Goal: Task Accomplishment & Management: Use online tool/utility

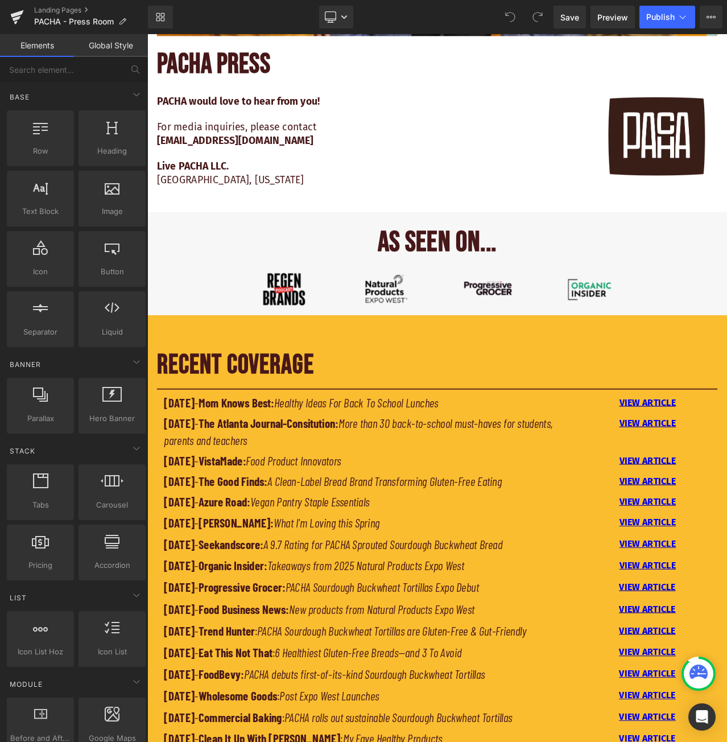
scroll to position [415, 0]
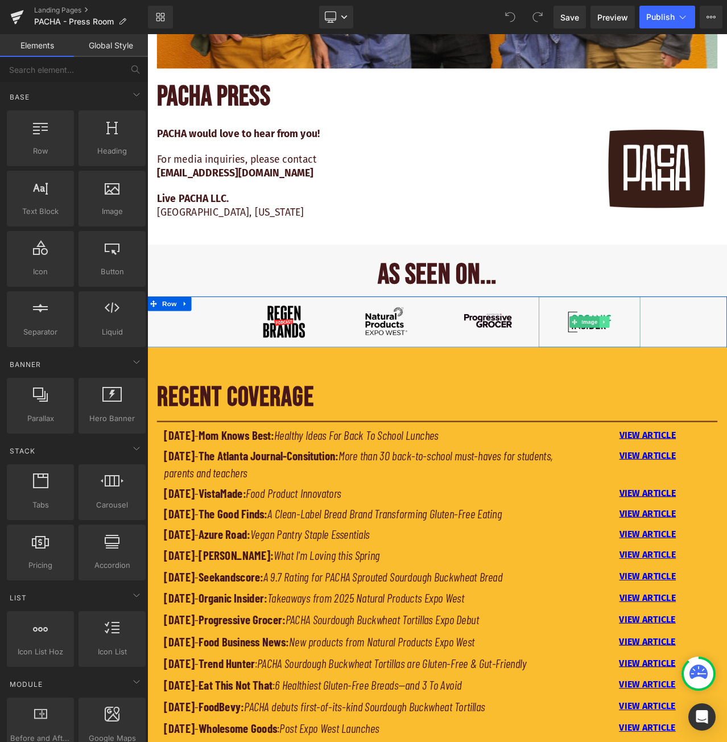
click at [689, 374] on icon at bounding box center [690, 376] width 2 height 4
click at [686, 374] on link at bounding box center [685, 376] width 12 height 14
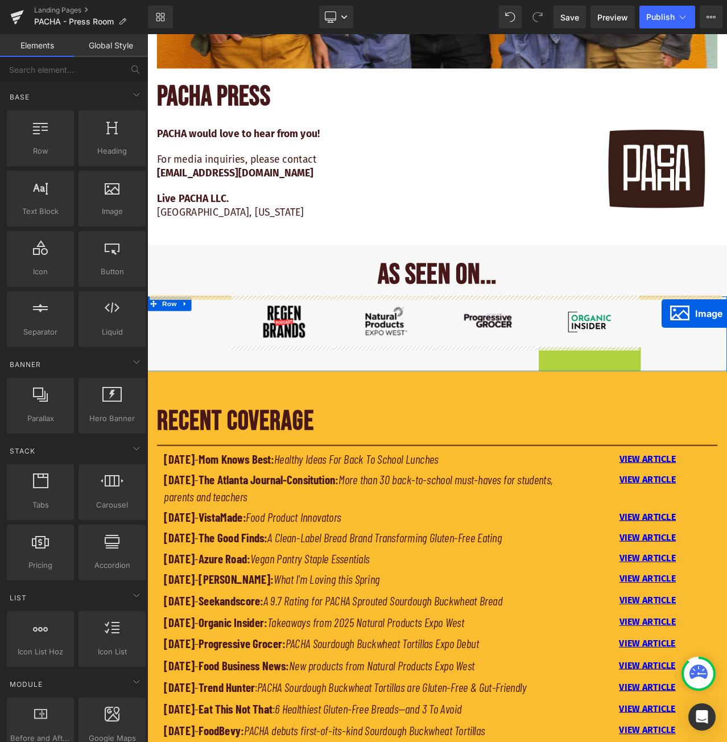
drag, startPoint x: 650, startPoint y: 432, endPoint x: 758, endPoint y: 366, distance: 127.0
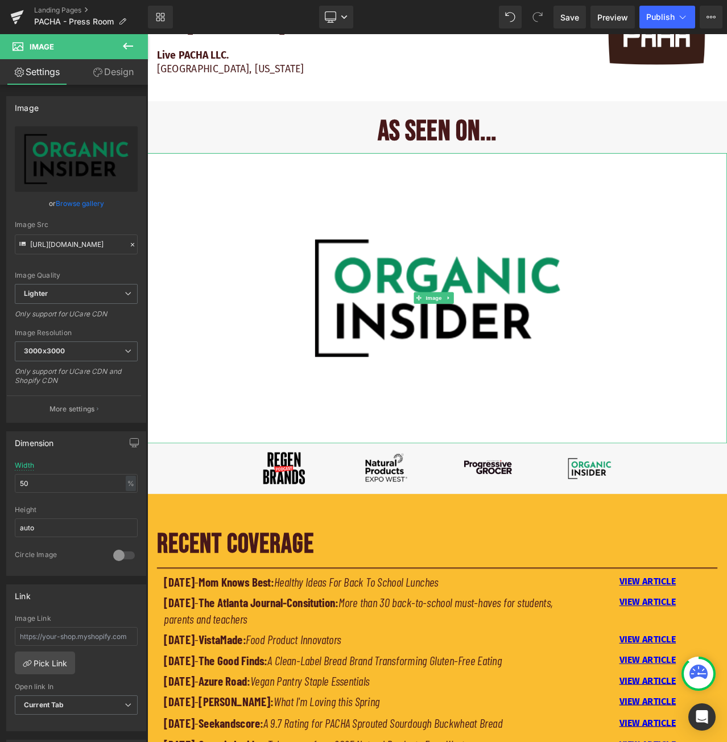
scroll to position [529, 0]
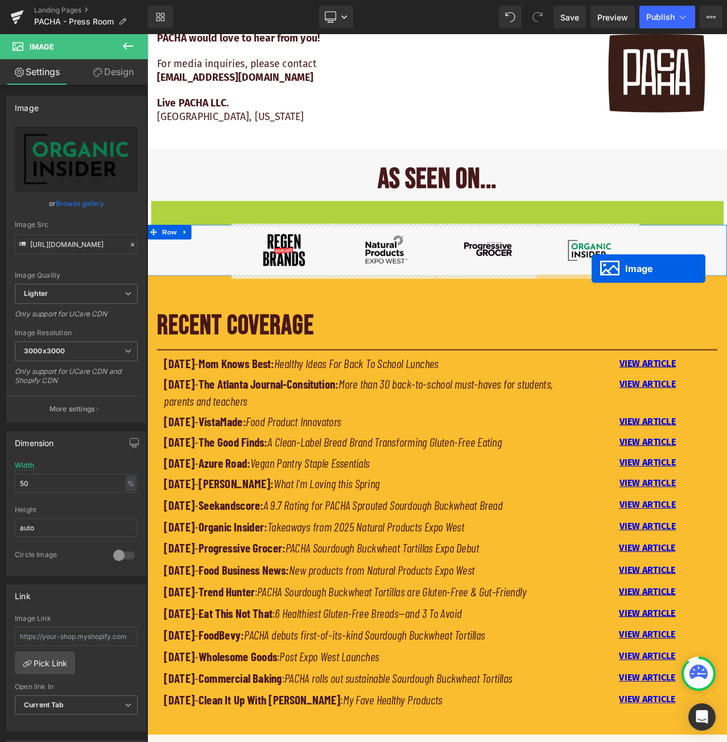
drag, startPoint x: 468, startPoint y: 402, endPoint x: 675, endPoint y: 312, distance: 225.3
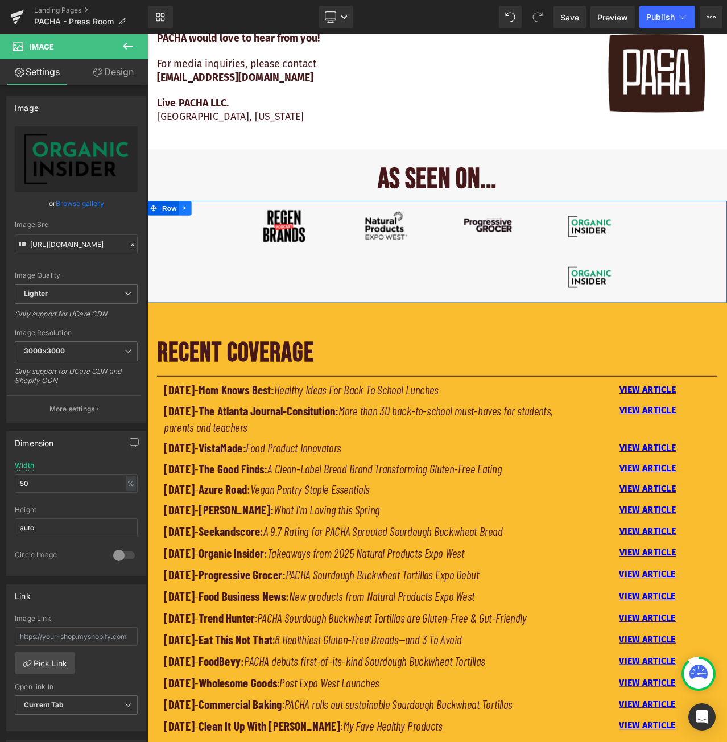
click at [188, 236] on icon at bounding box center [192, 240] width 8 height 9
click at [117, 71] on link "Design" at bounding box center [113, 72] width 74 height 26
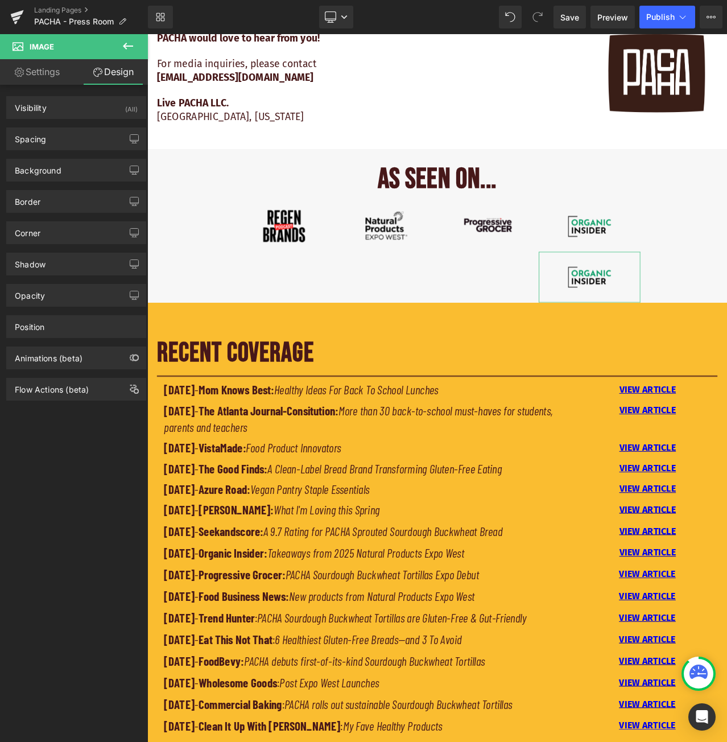
click at [36, 69] on link "Settings" at bounding box center [37, 72] width 74 height 26
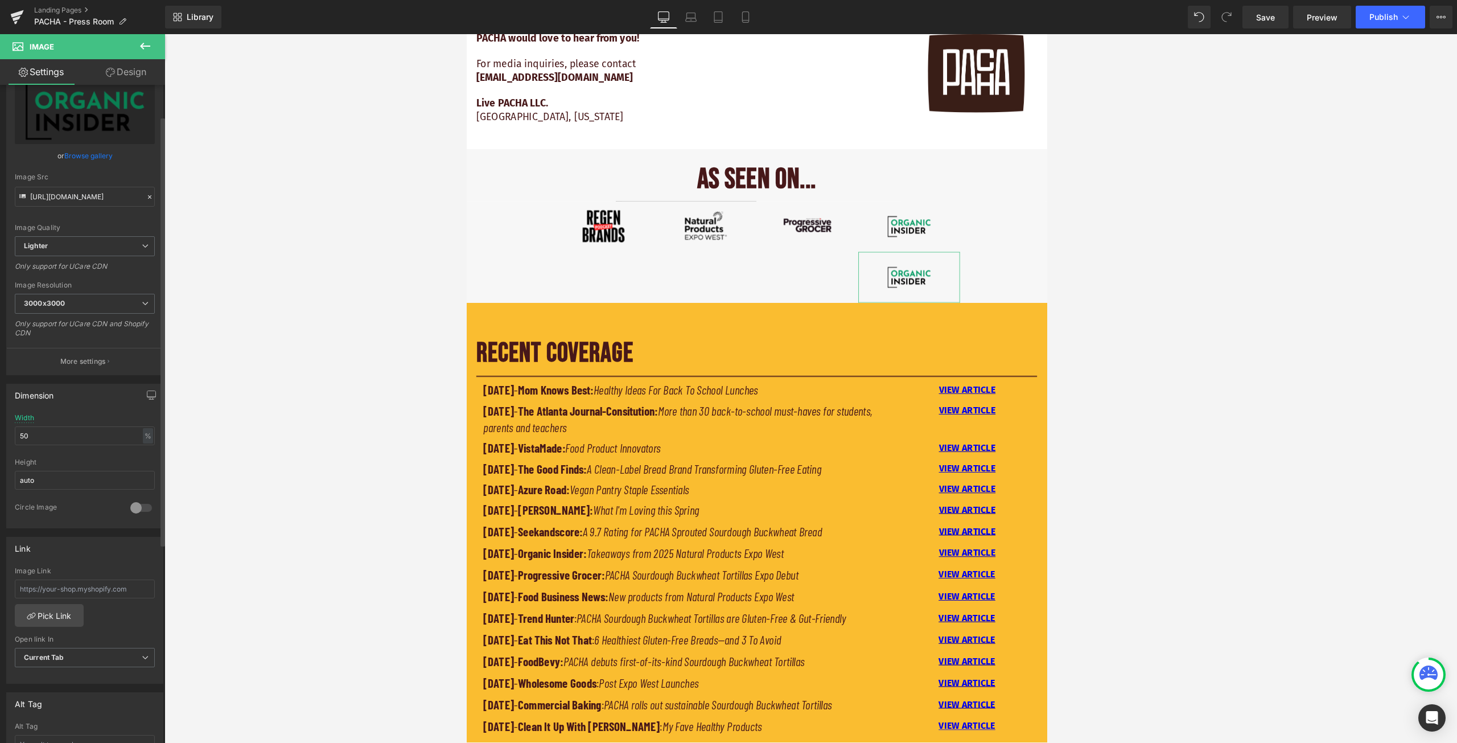
scroll to position [0, 0]
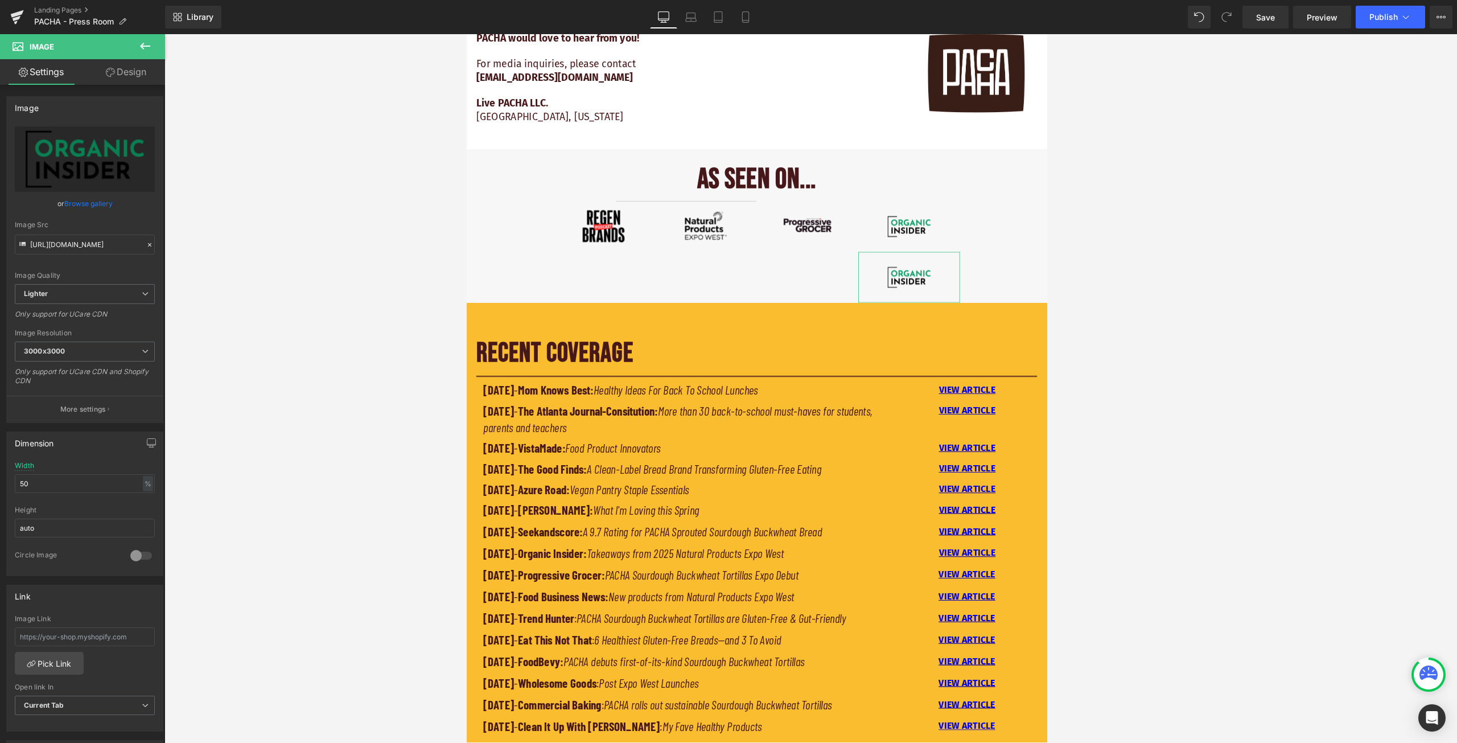
click at [119, 75] on link "Design" at bounding box center [126, 72] width 83 height 26
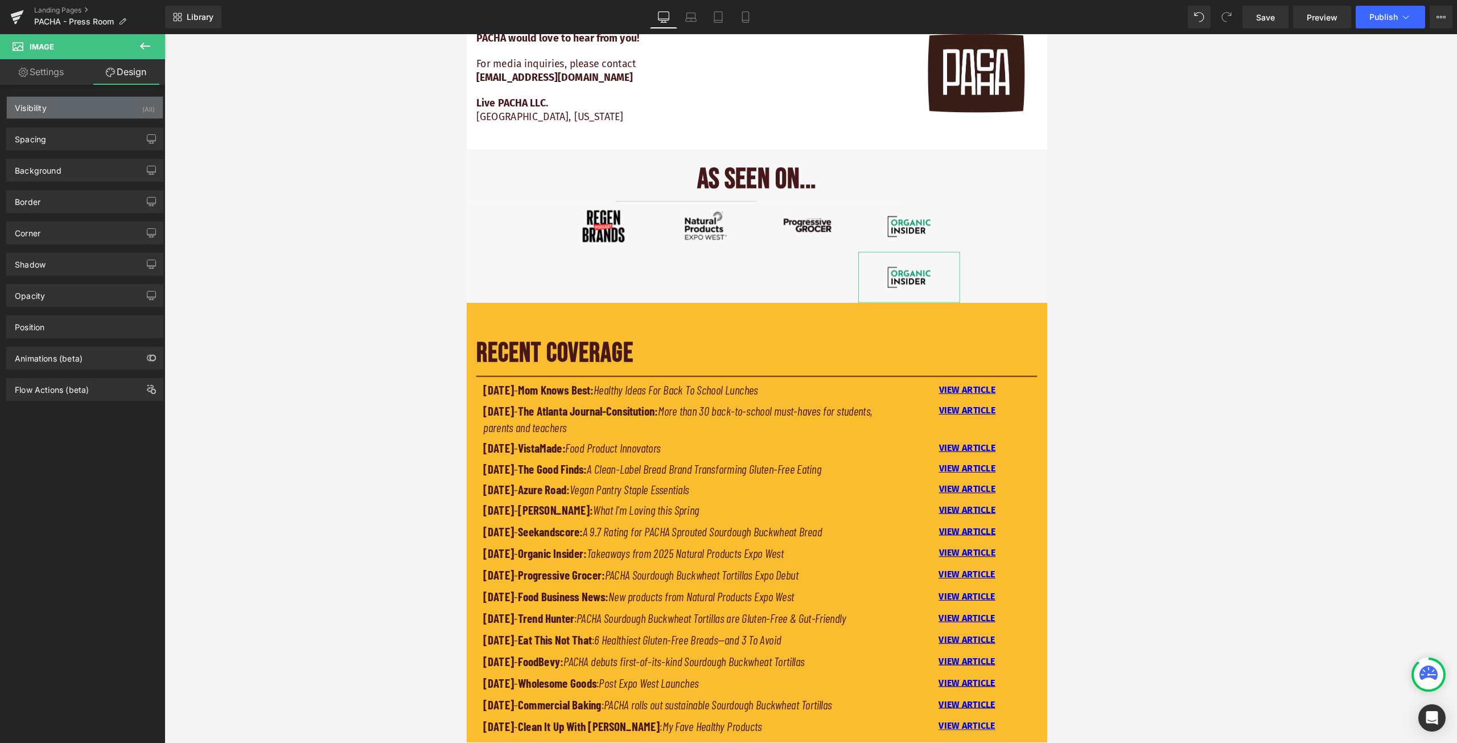
click at [86, 108] on div "Visibility (All)" at bounding box center [85, 108] width 156 height 22
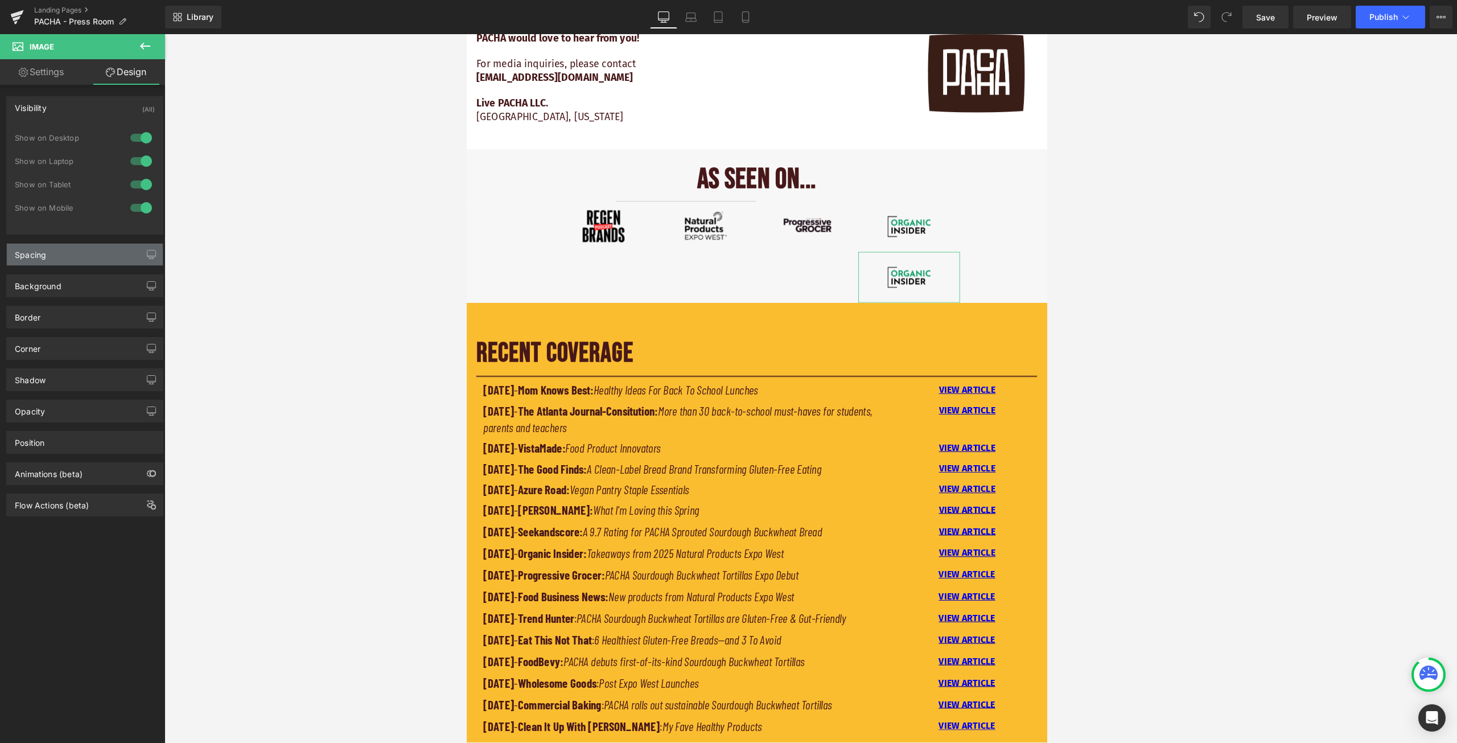
click at [86, 264] on div "Spacing" at bounding box center [85, 255] width 156 height 22
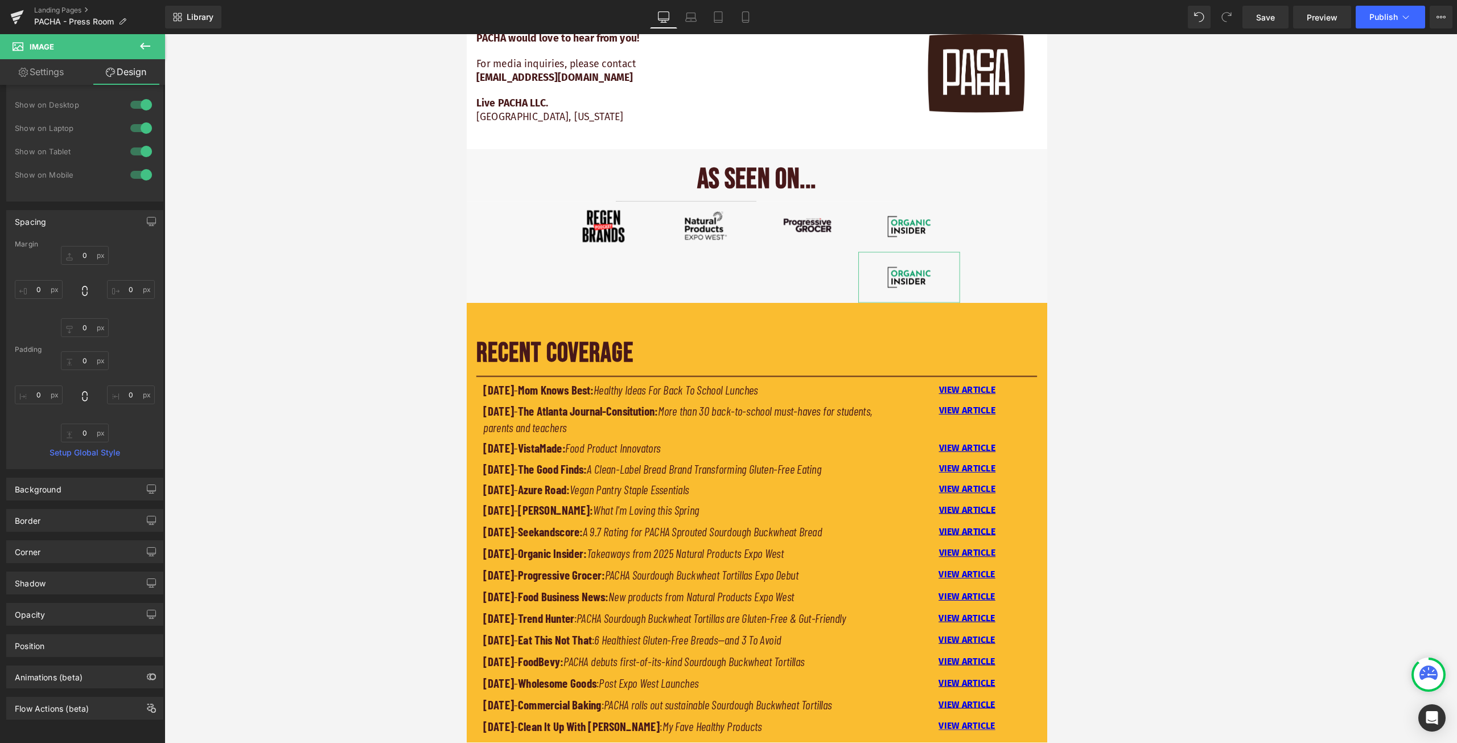
scroll to position [42, 0]
click at [100, 478] on div "Background" at bounding box center [85, 489] width 156 height 22
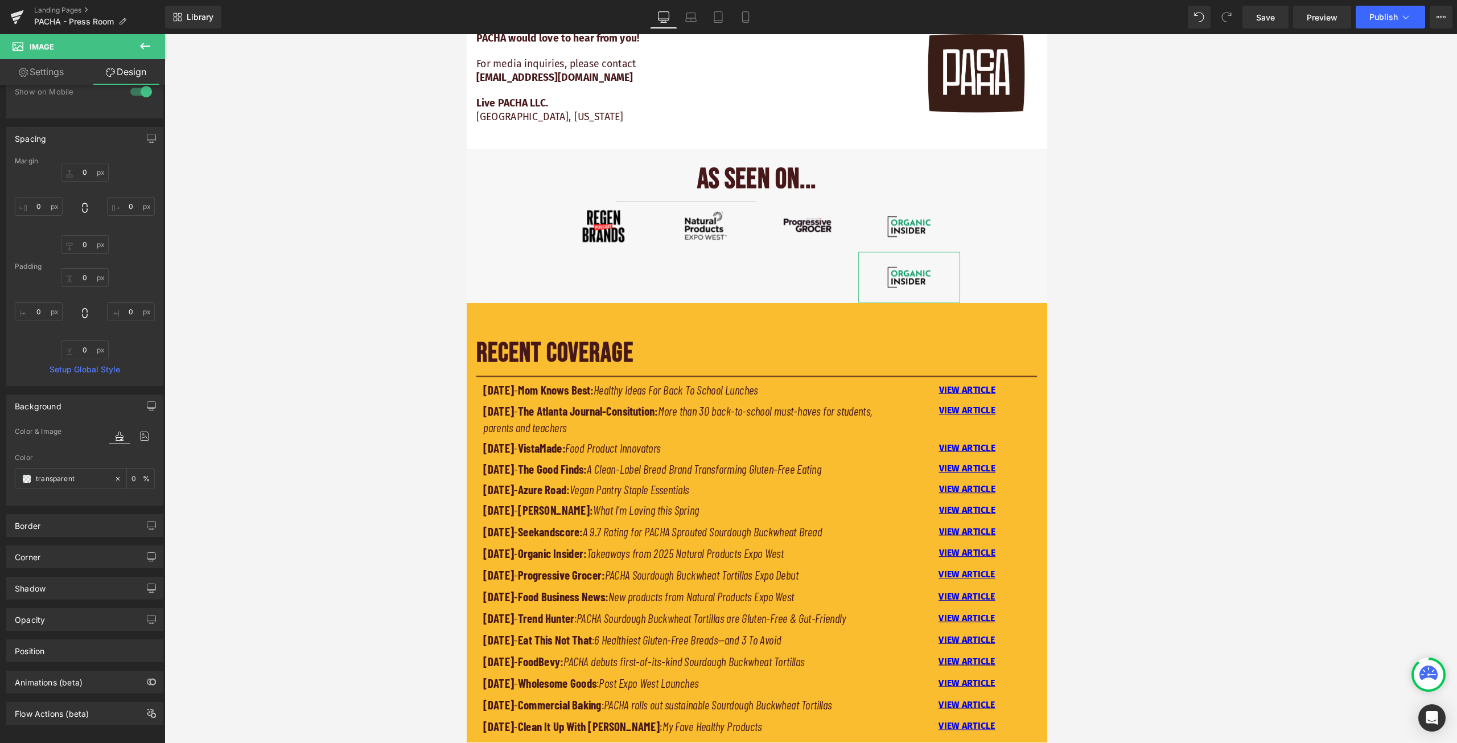
scroll to position [130, 0]
click at [110, 522] on div "Border Border Style Custom Custom Setup Global Style Custom Setup Global Style …" at bounding box center [84, 520] width 157 height 23
click at [114, 516] on div "Border" at bounding box center [85, 520] width 156 height 22
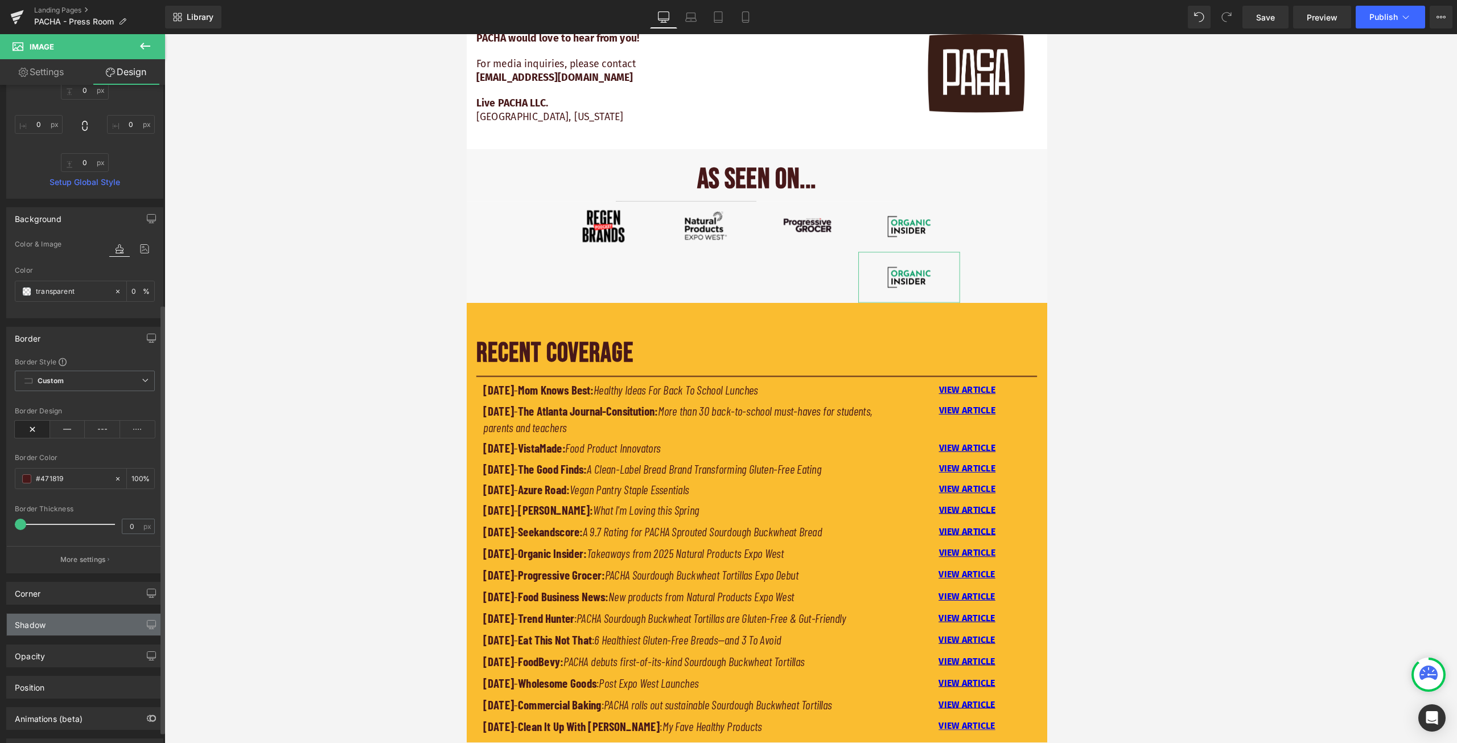
scroll to position [353, 0]
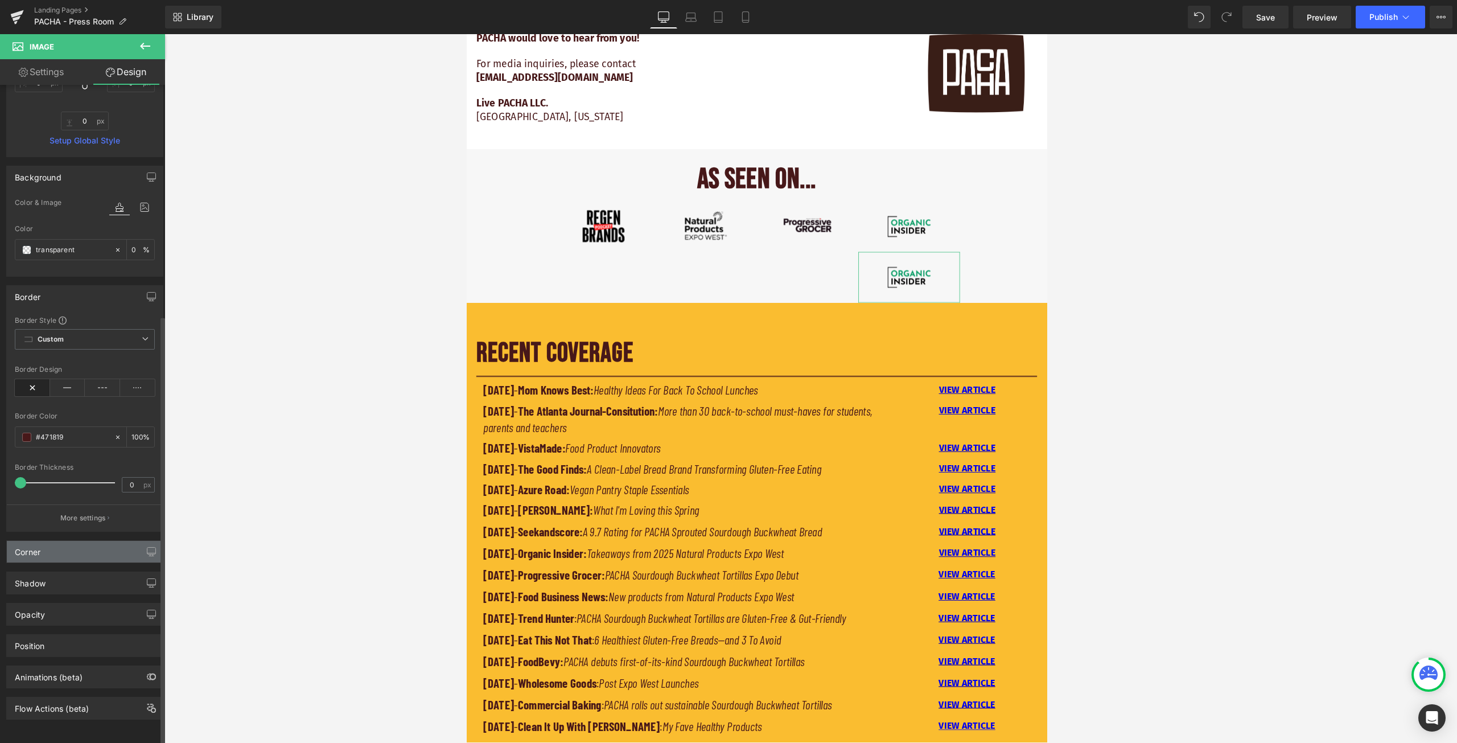
click at [116, 543] on div "Corner" at bounding box center [85, 552] width 156 height 22
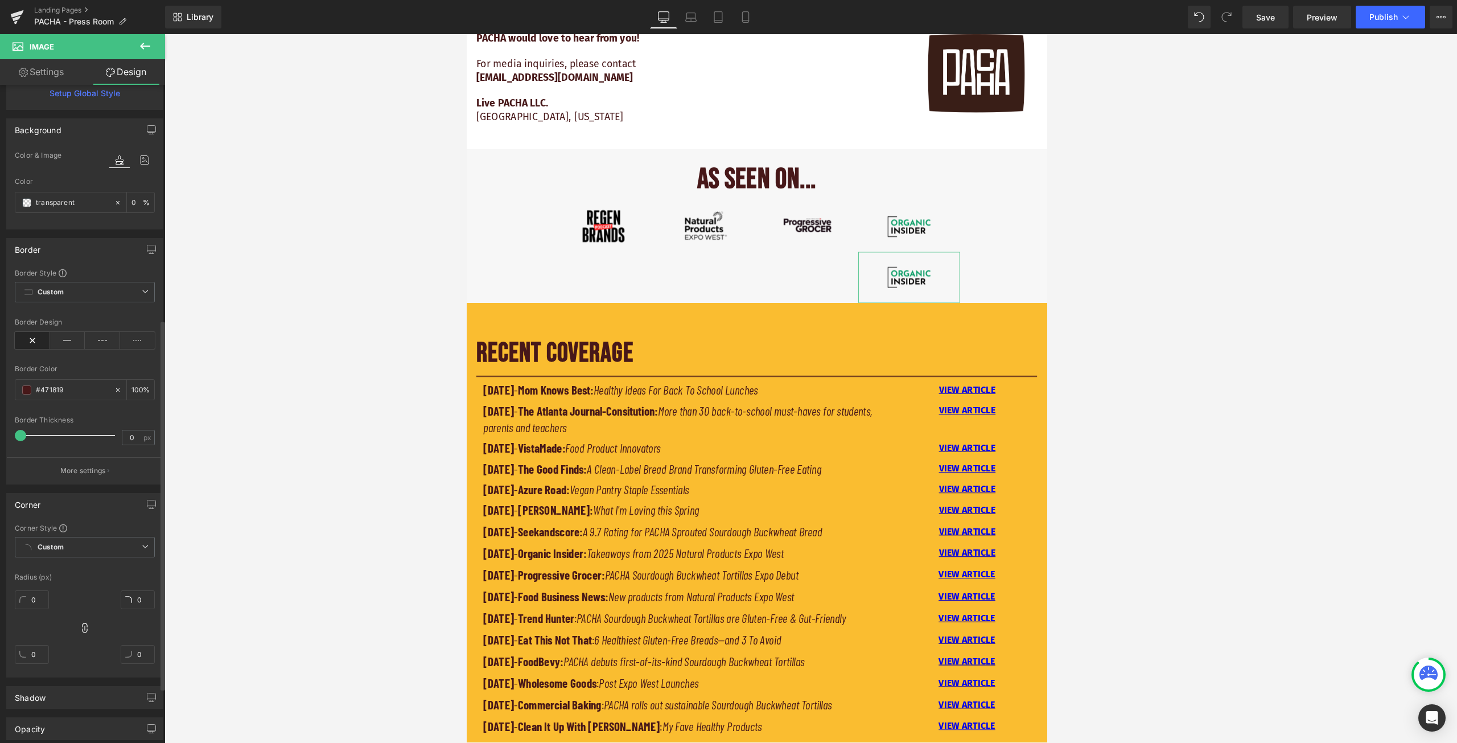
scroll to position [515, 0]
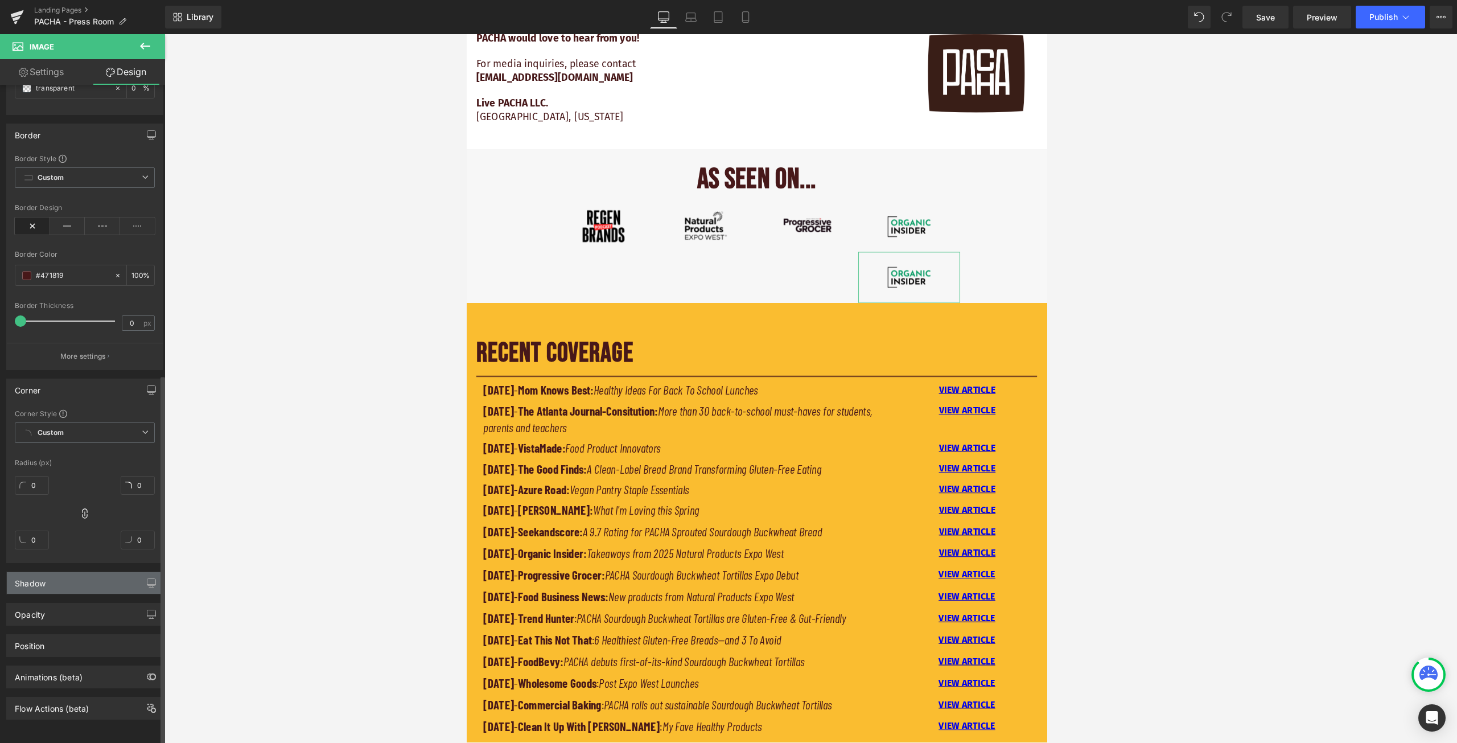
click at [112, 576] on div "Shadow" at bounding box center [85, 583] width 156 height 22
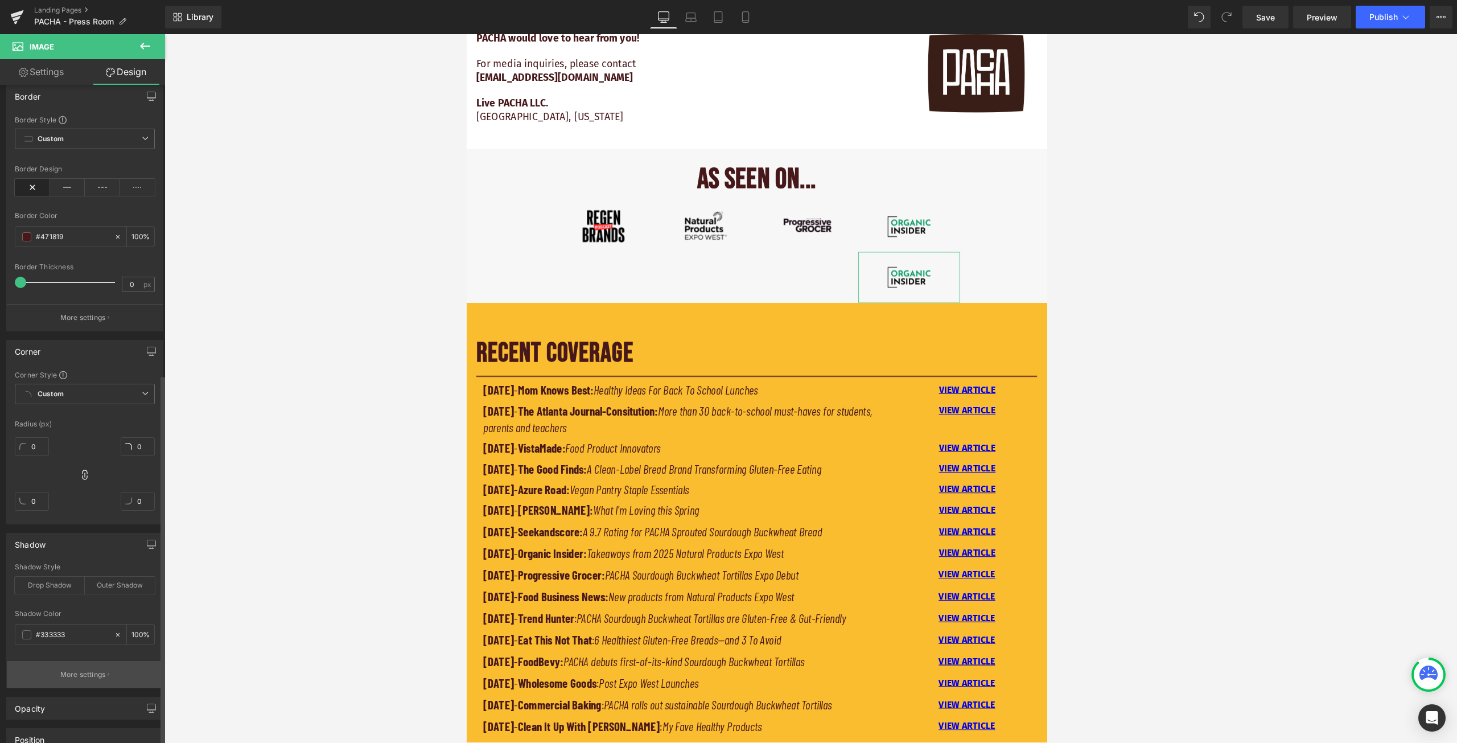
scroll to position [648, 0]
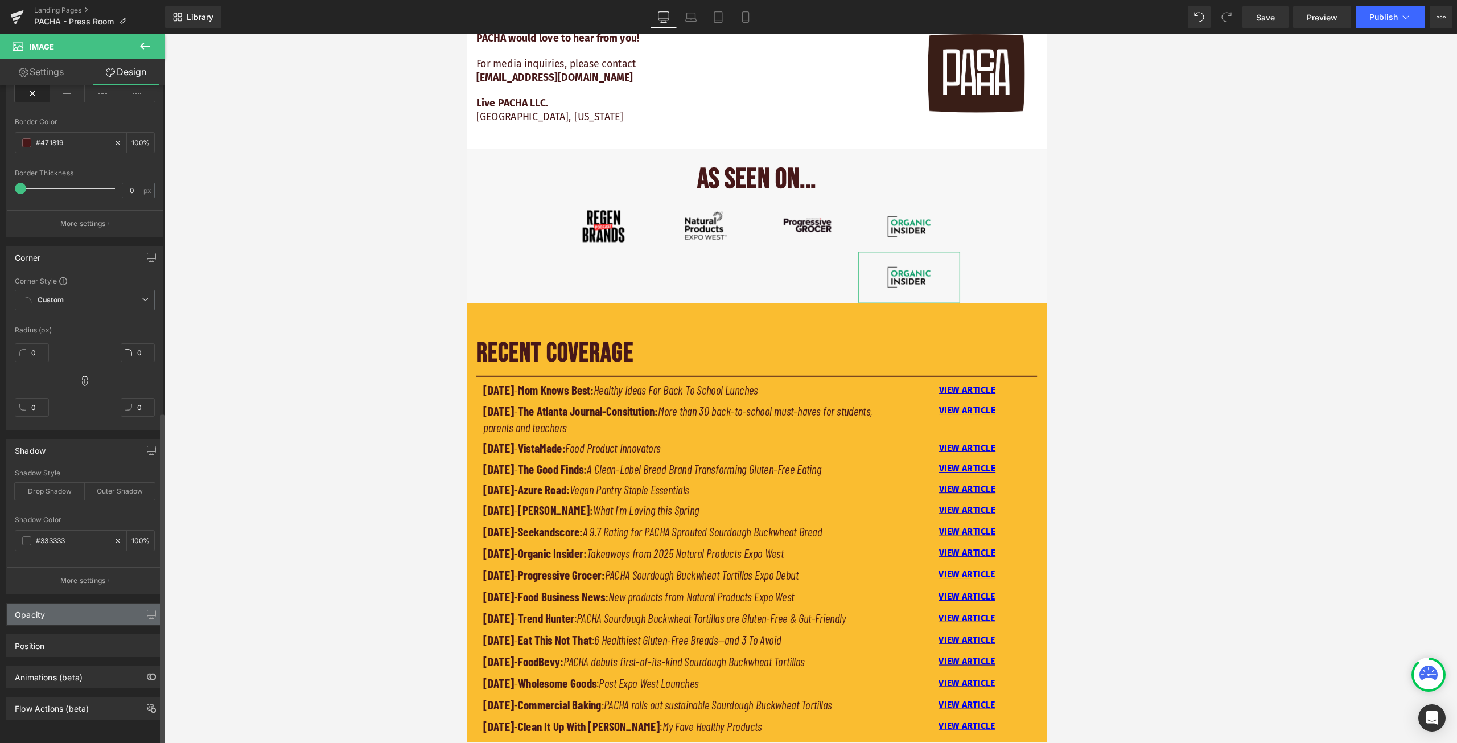
click at [122, 608] on div "Opacity" at bounding box center [85, 614] width 156 height 22
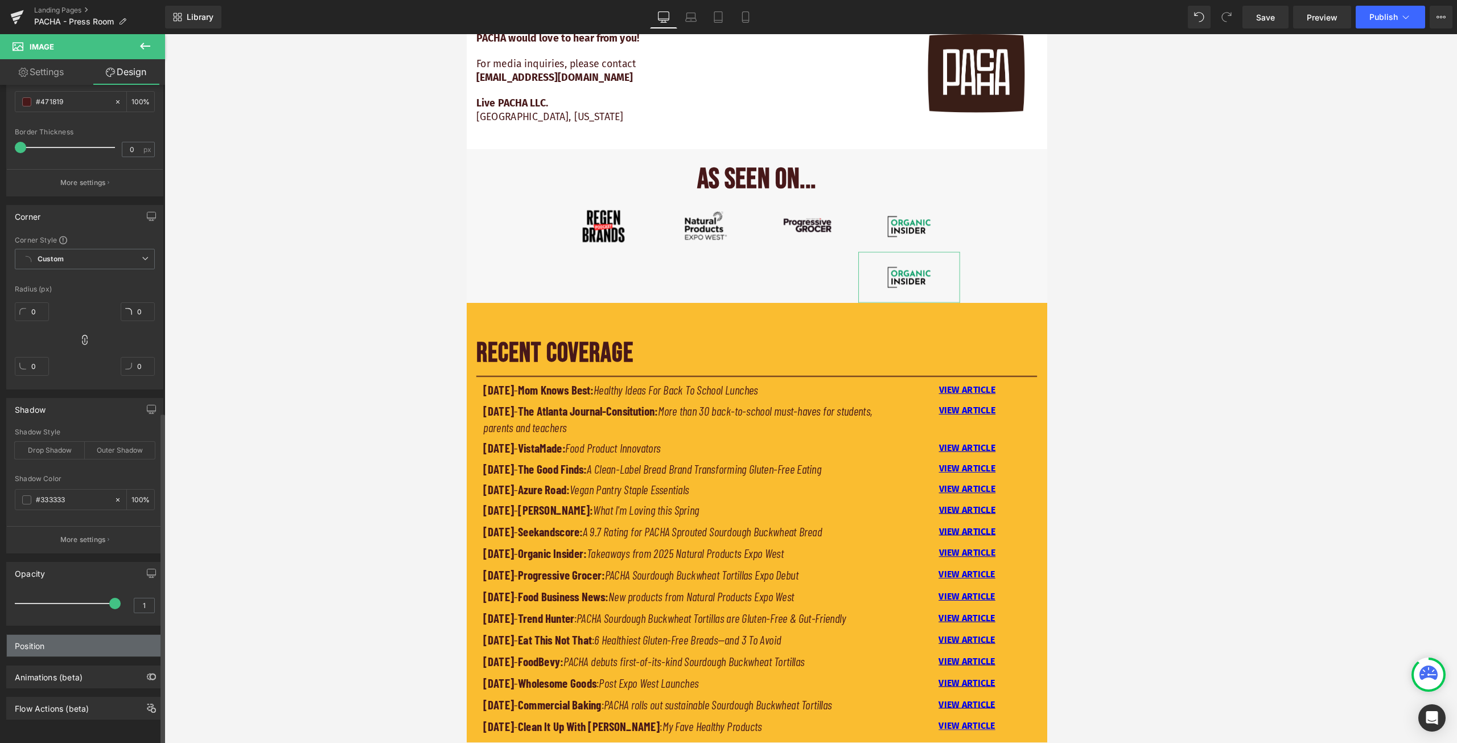
click at [126, 636] on div "Position" at bounding box center [85, 646] width 156 height 22
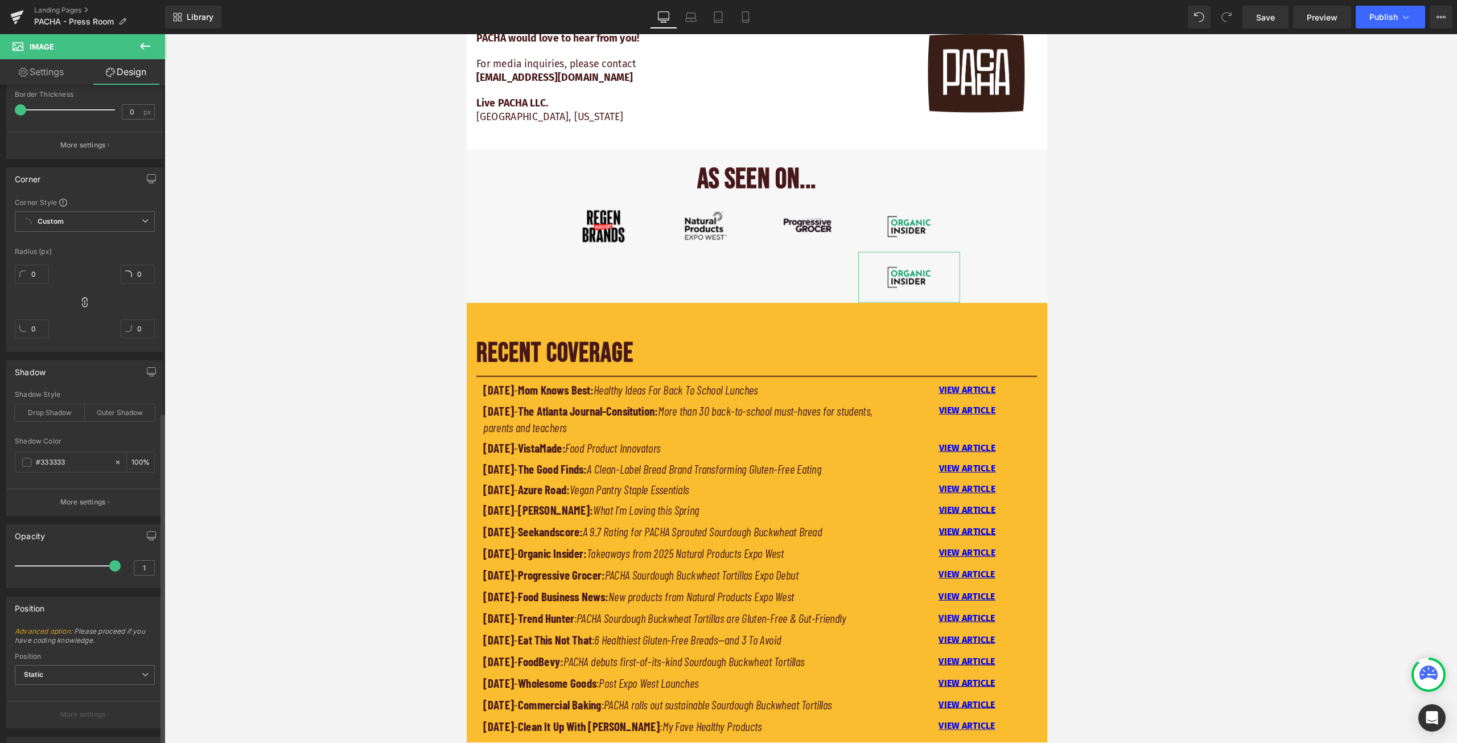
scroll to position [797, 0]
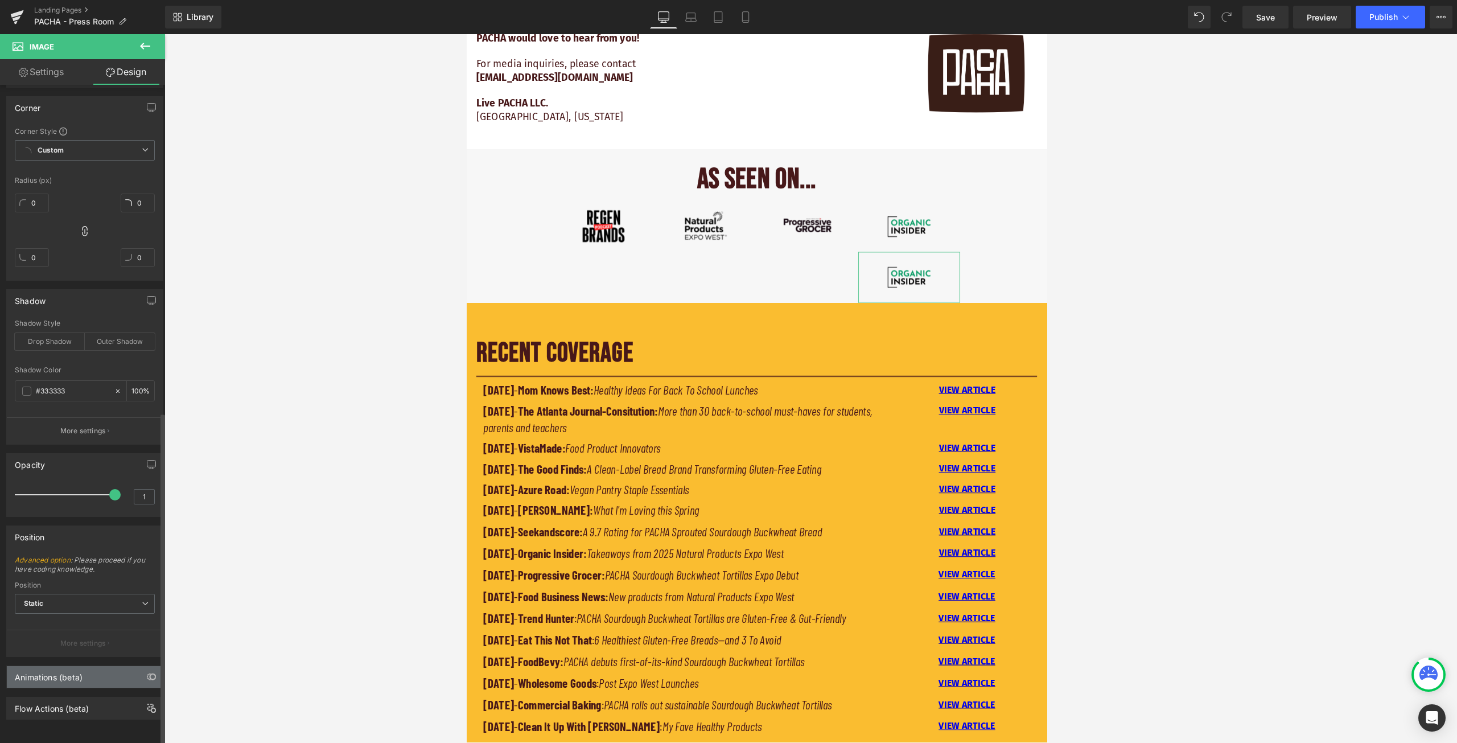
click at [121, 666] on div "Animations (beta)" at bounding box center [85, 677] width 156 height 22
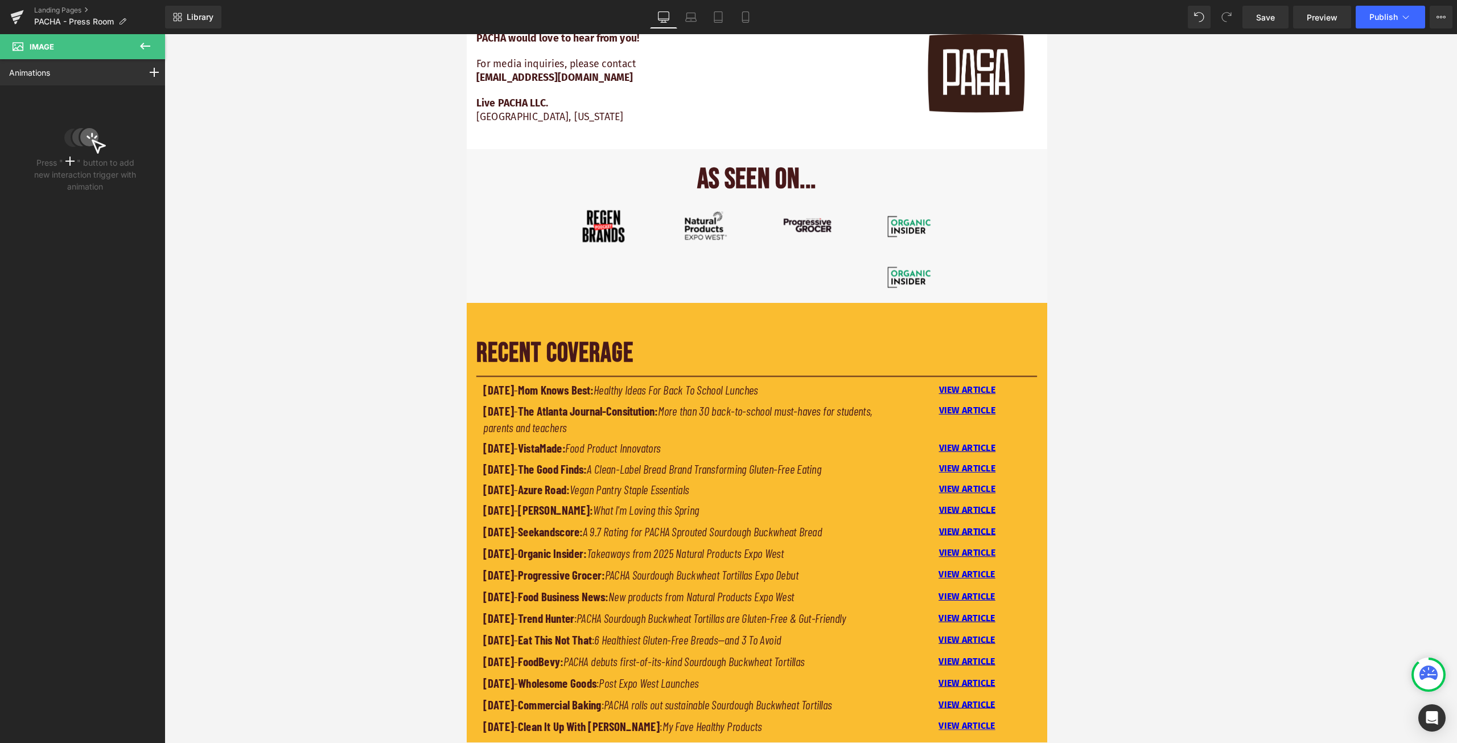
click at [150, 46] on icon at bounding box center [145, 46] width 10 height 7
type input "0"
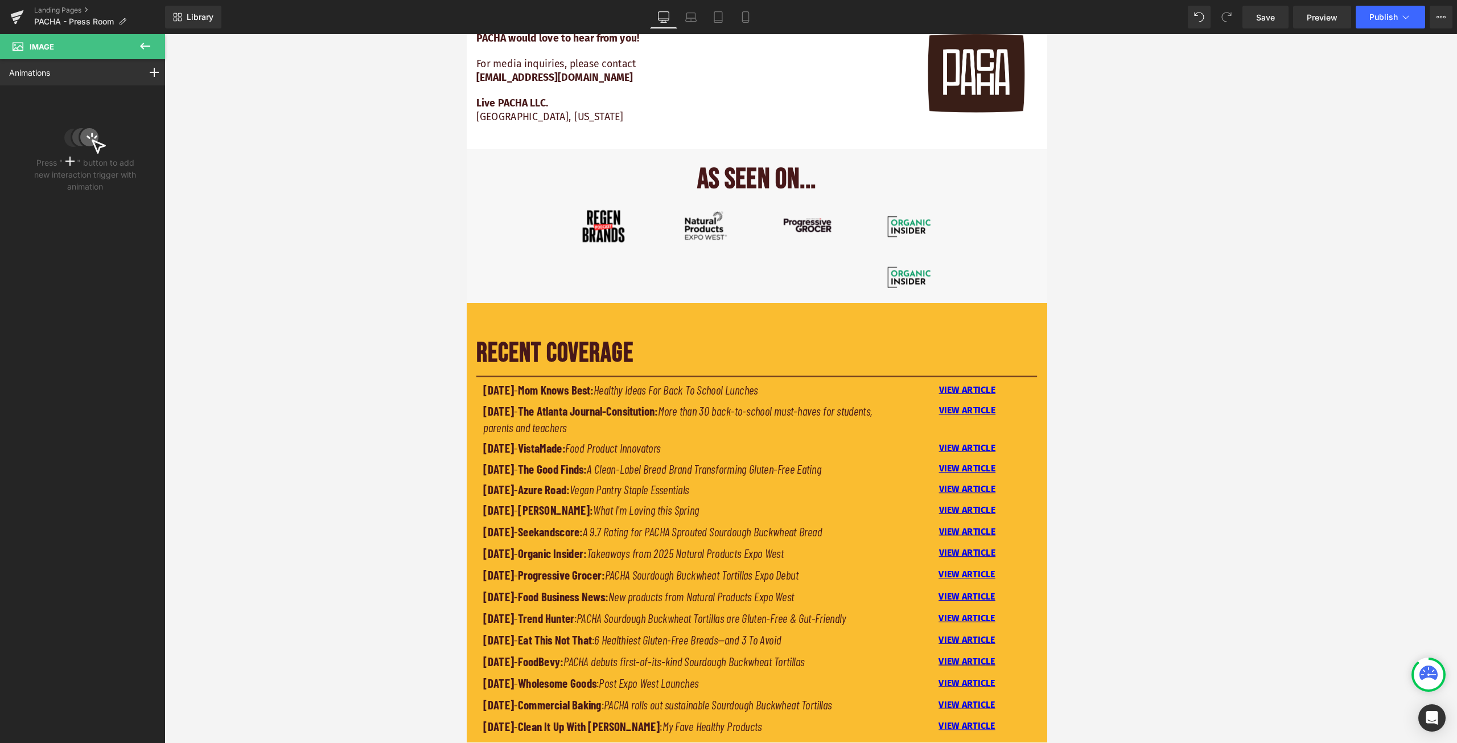
type input "0"
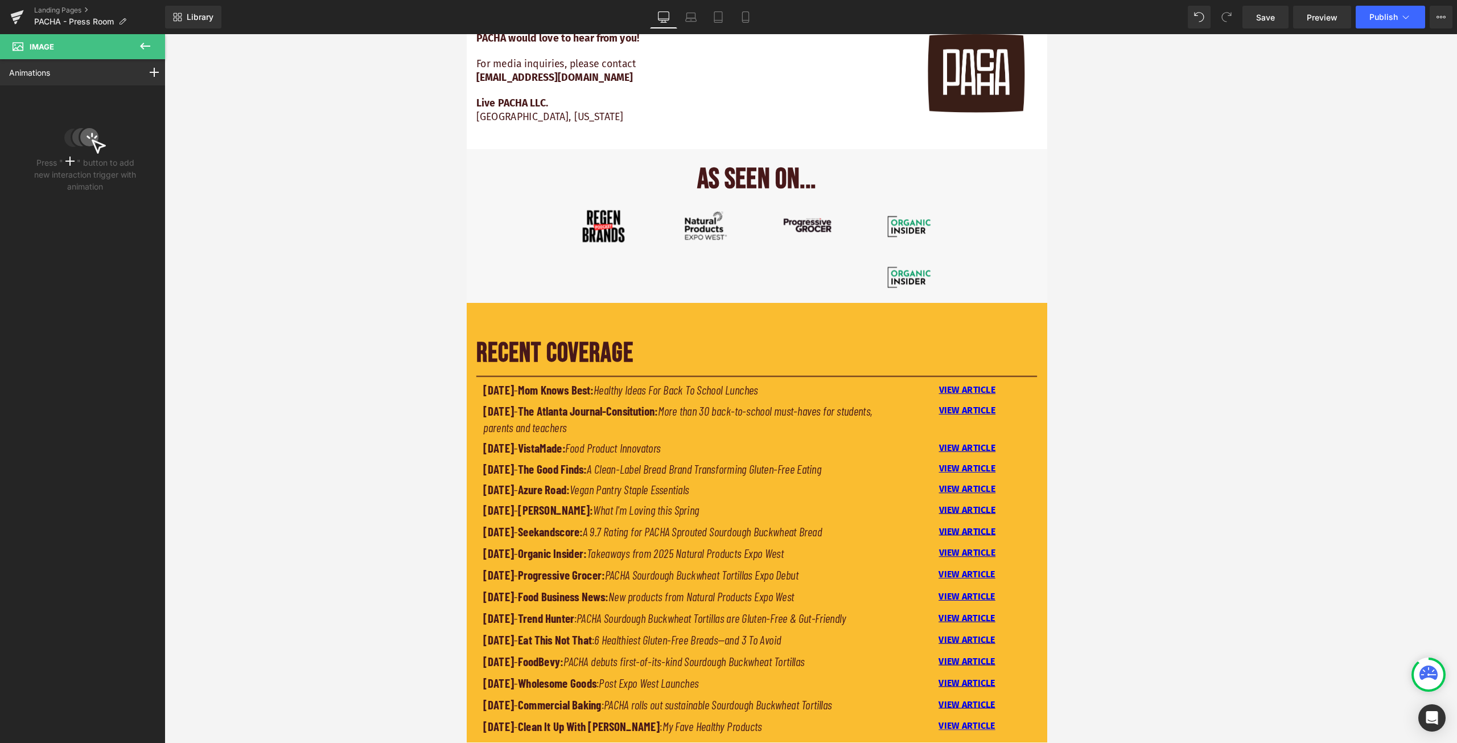
type input "100"
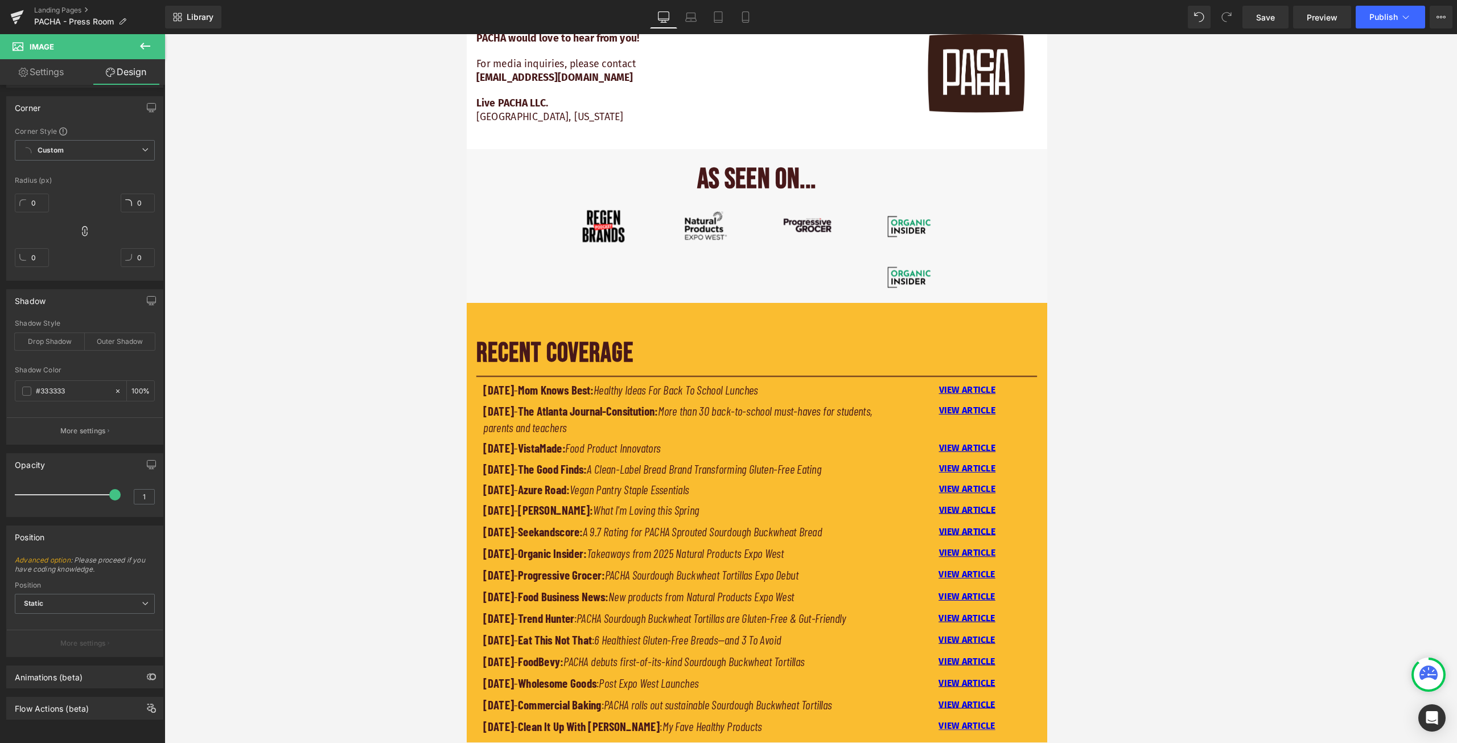
click at [292, 113] on div at bounding box center [810, 388] width 1292 height 708
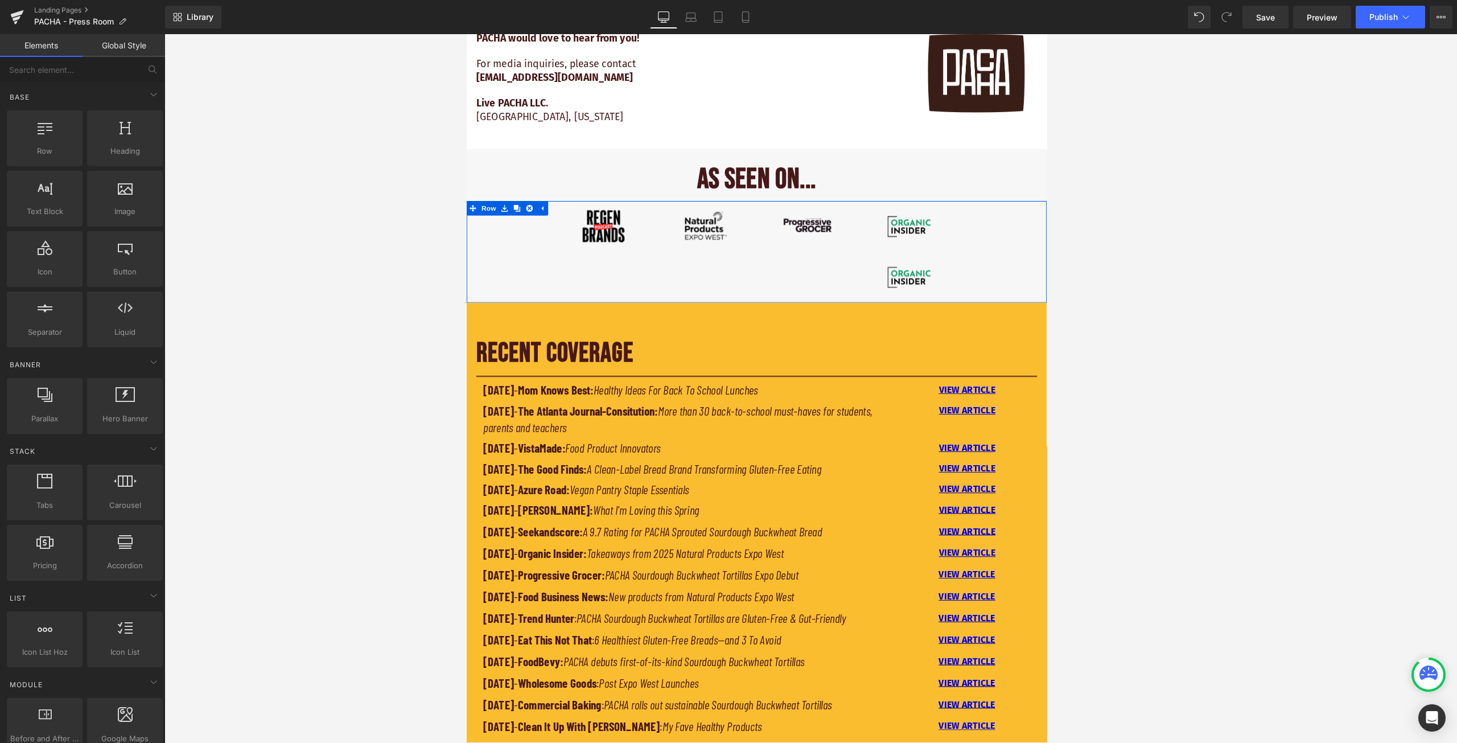
click at [509, 263] on div "Image Image Image Image Image Row" at bounding box center [810, 292] width 689 height 121
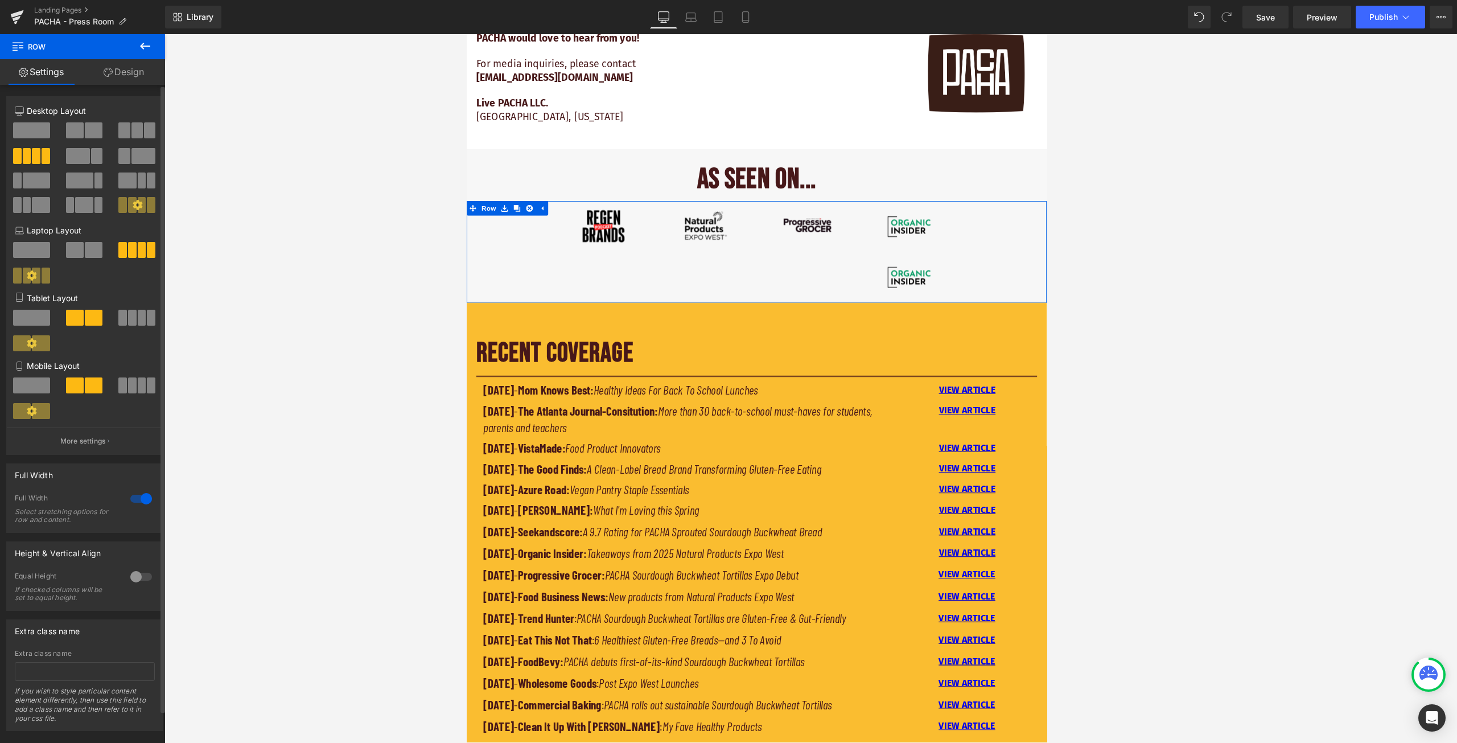
click at [136, 203] on icon at bounding box center [138, 205] width 10 height 10
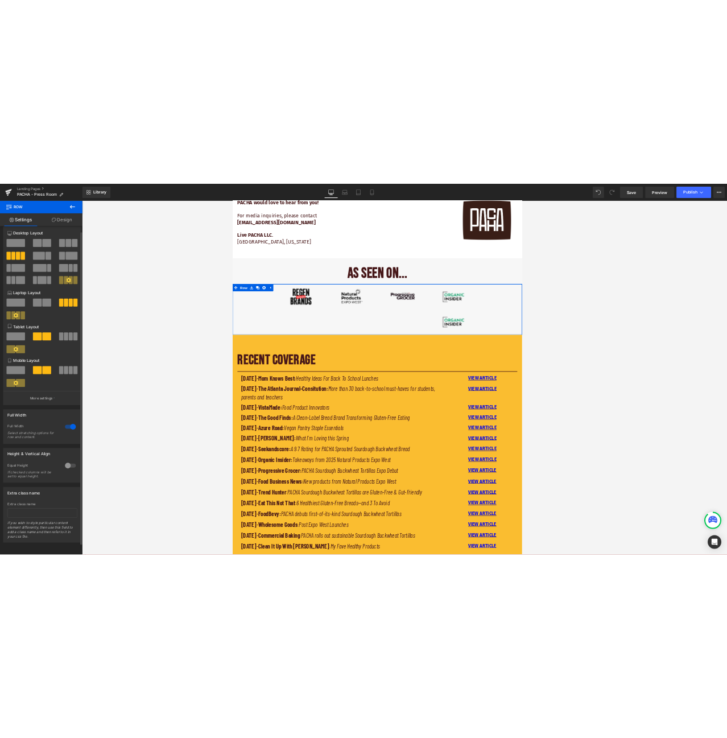
scroll to position [20, 0]
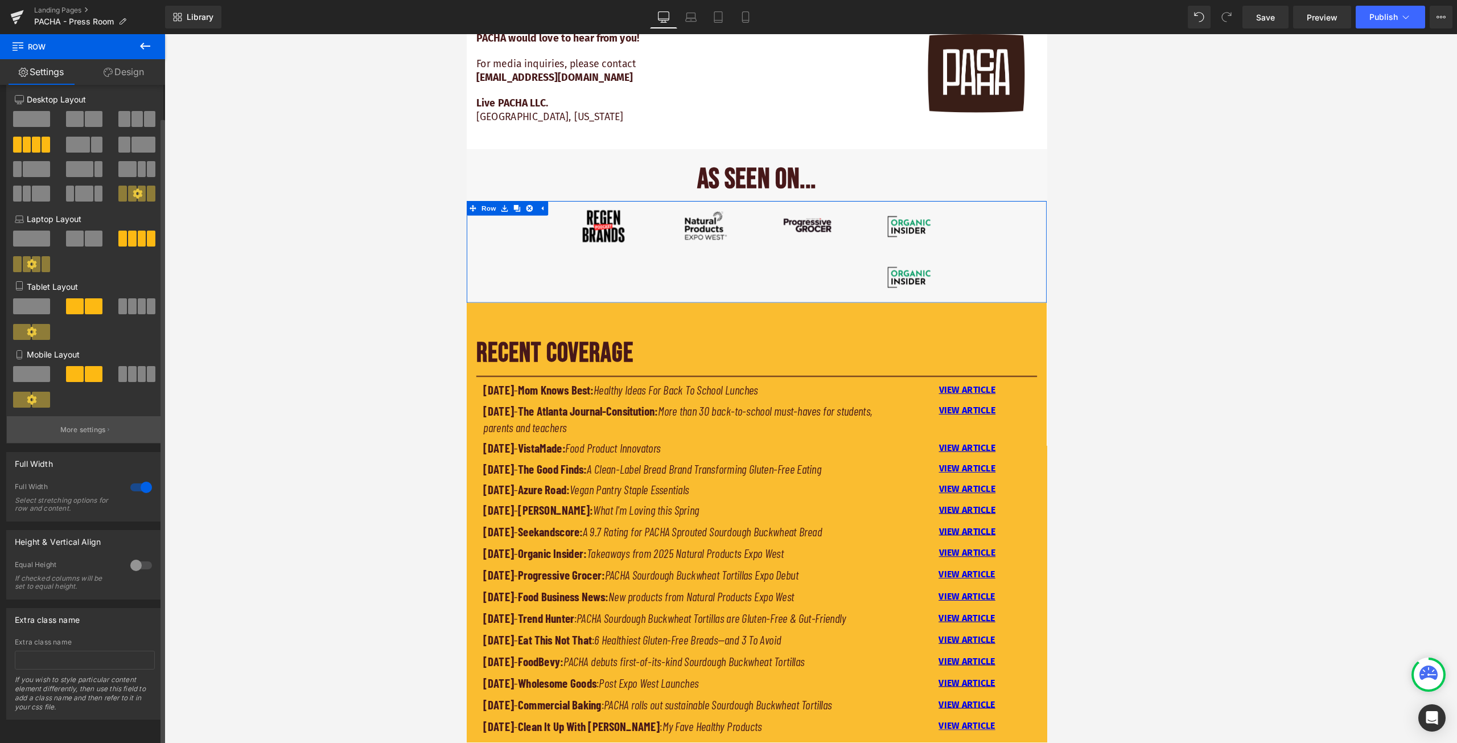
click at [94, 425] on p "More settings" at bounding box center [83, 430] width 46 height 10
click at [329, 411] on div at bounding box center [810, 388] width 1292 height 708
click at [727, 329] on img at bounding box center [991, 322] width 60 height 60
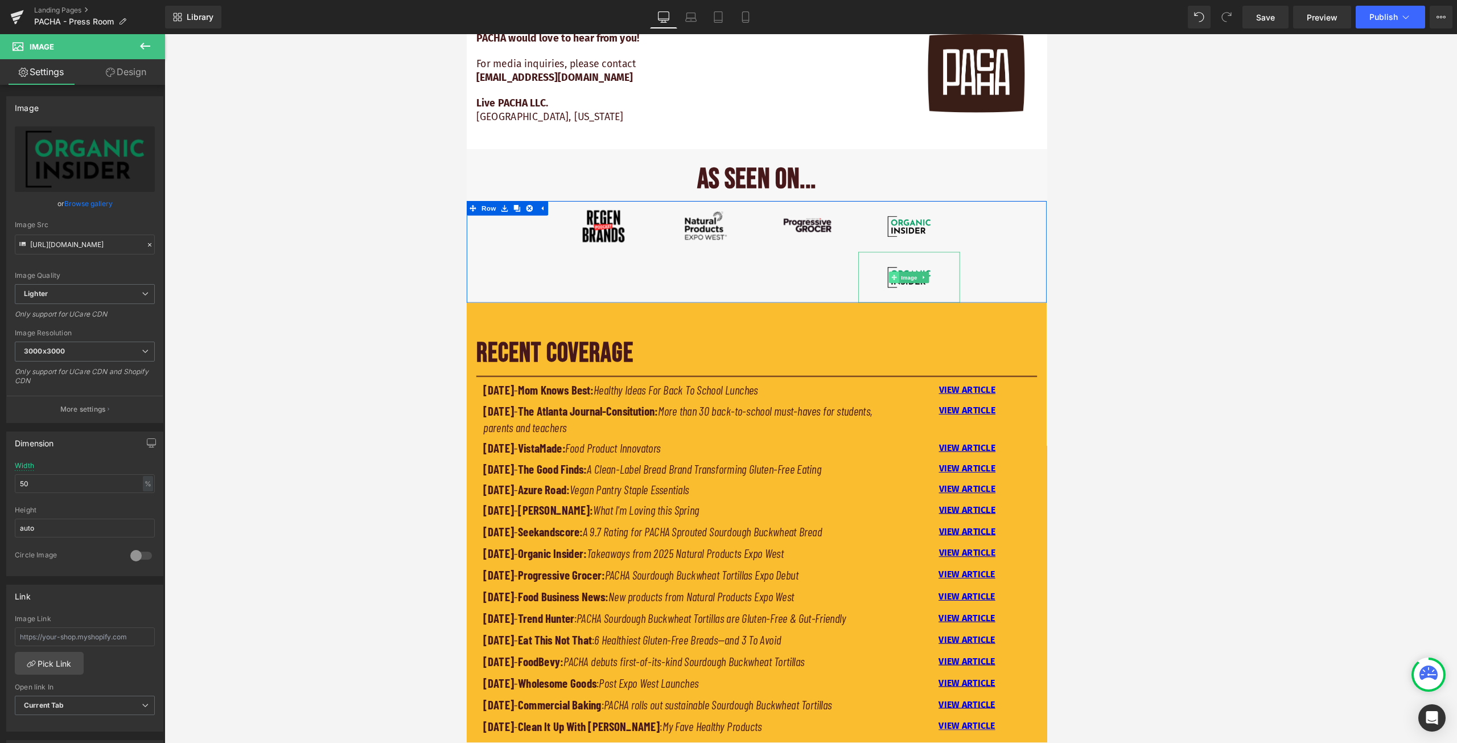
click at [727, 323] on icon at bounding box center [973, 322] width 6 height 6
click at [727, 321] on icon at bounding box center [1009, 322] width 6 height 7
click at [727, 320] on icon at bounding box center [1015, 322] width 6 height 6
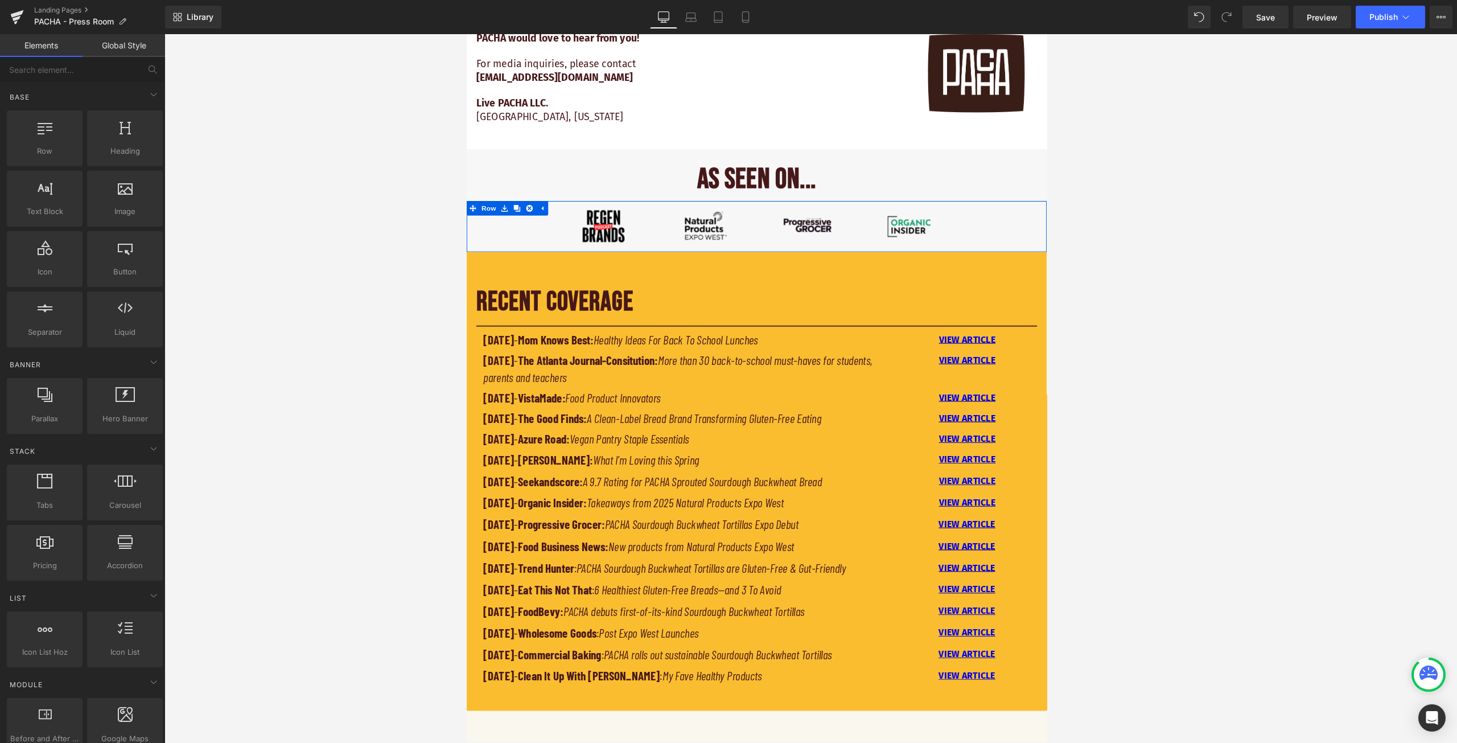
click at [727, 273] on div at bounding box center [810, 388] width 1292 height 708
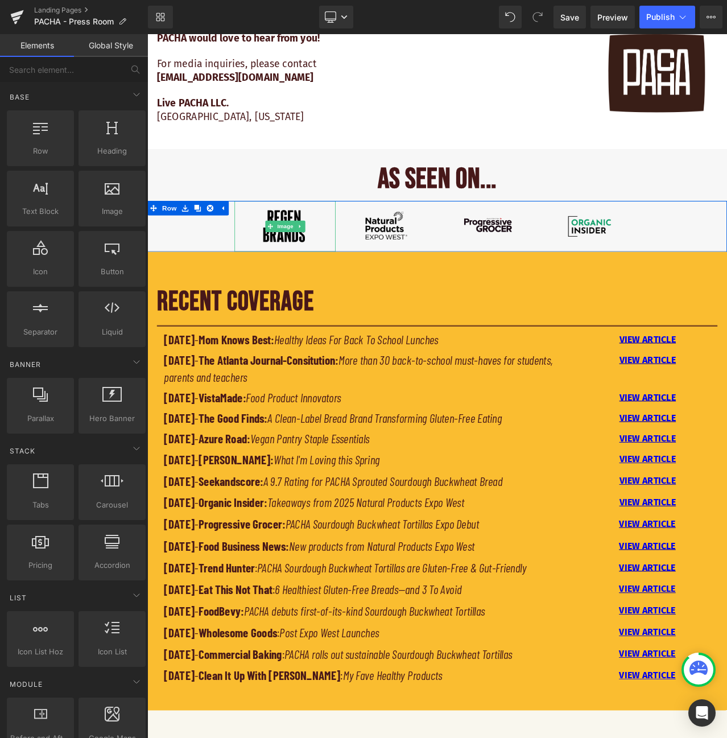
click at [251, 270] on div at bounding box center [311, 262] width 121 height 60
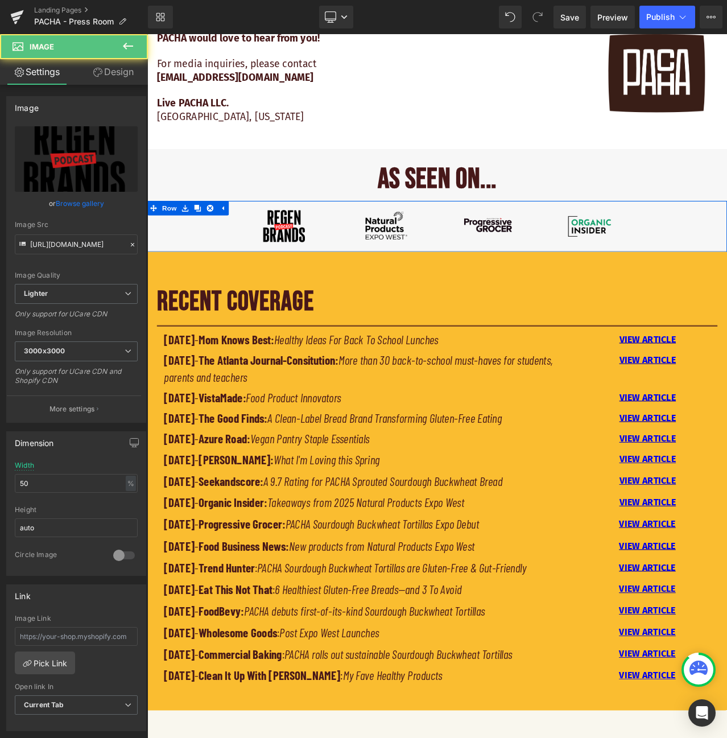
click at [207, 270] on div "Image Image Image Image Row" at bounding box center [491, 262] width 689 height 60
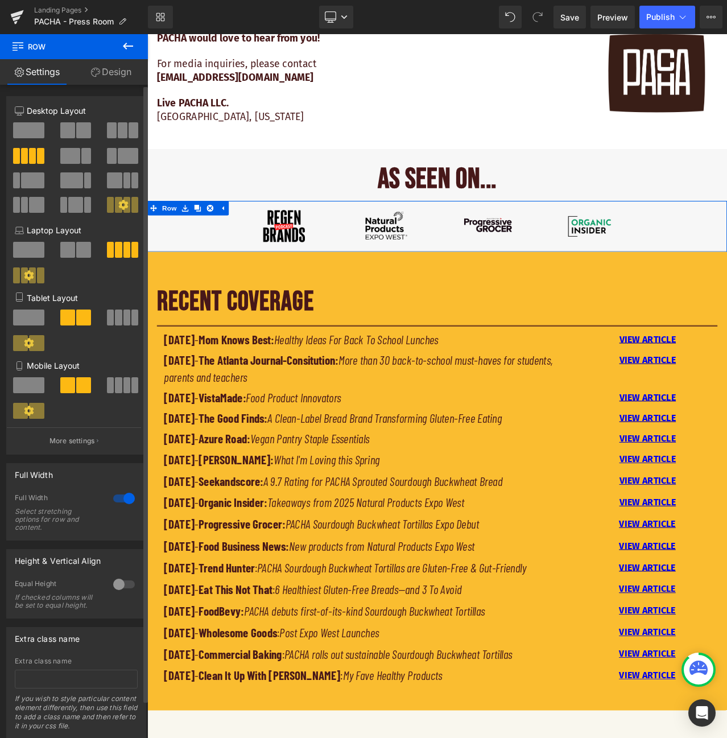
click at [30, 158] on span at bounding box center [32, 156] width 7 height 16
click at [122, 205] on icon at bounding box center [123, 205] width 10 height 10
click at [89, 438] on p "More settings" at bounding box center [73, 441] width 46 height 10
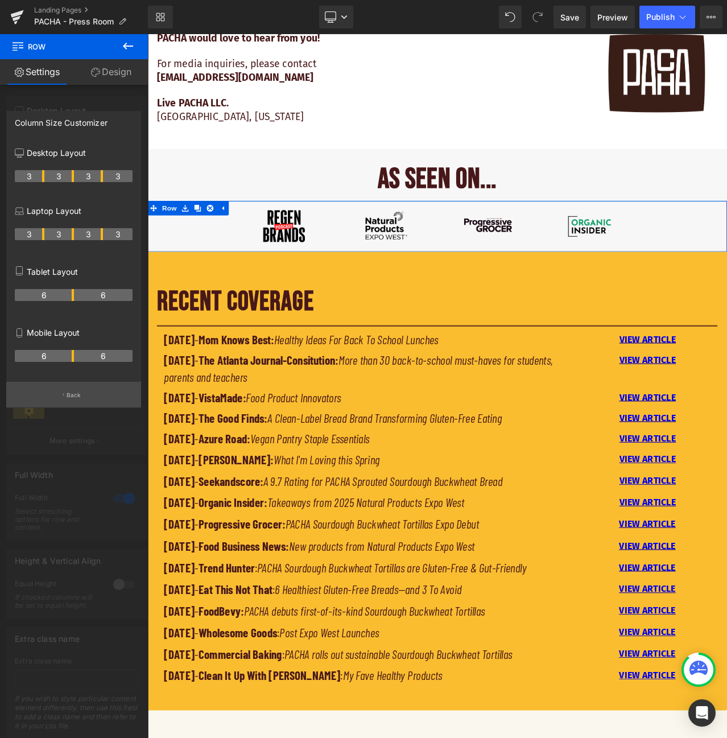
click at [81, 393] on button "Back" at bounding box center [73, 395] width 135 height 26
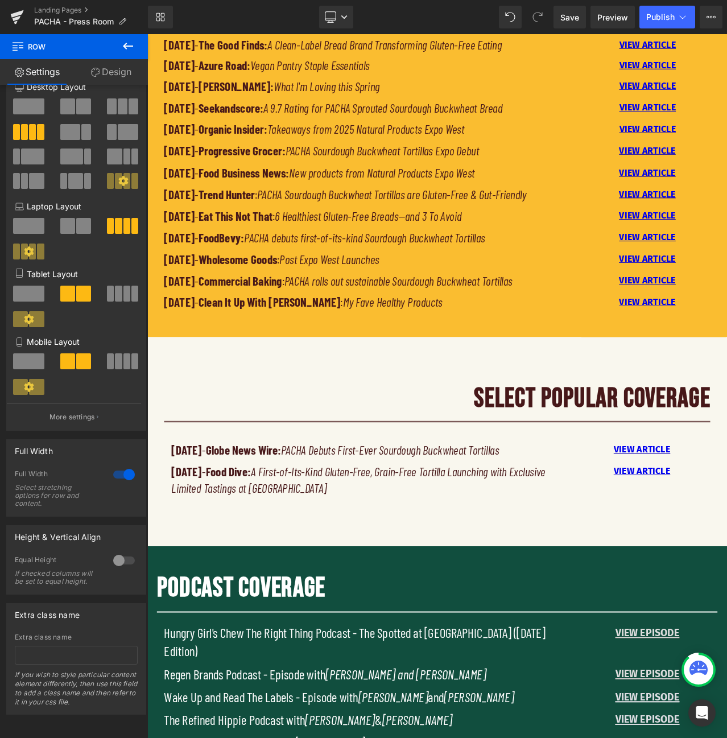
scroll to position [1212, 0]
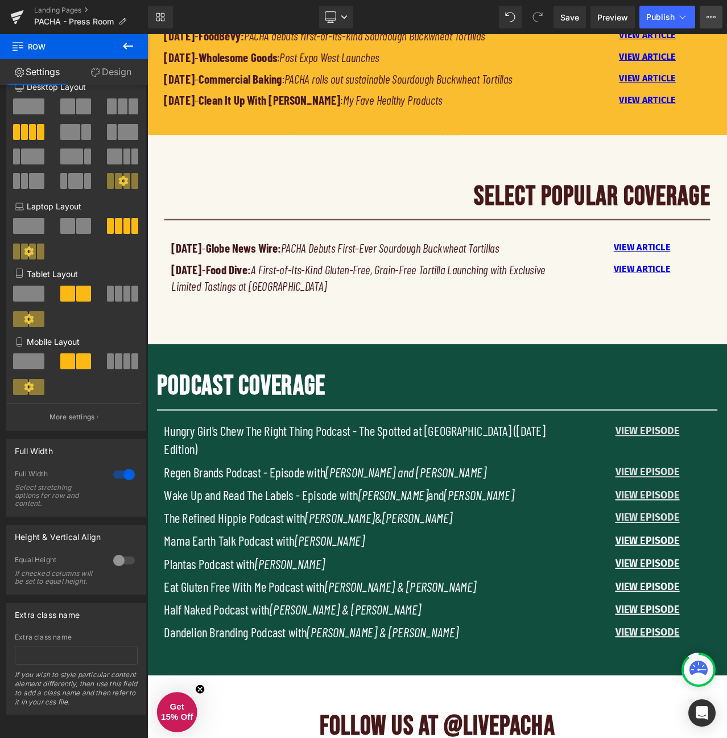
click at [715, 16] on icon at bounding box center [711, 17] width 9 height 9
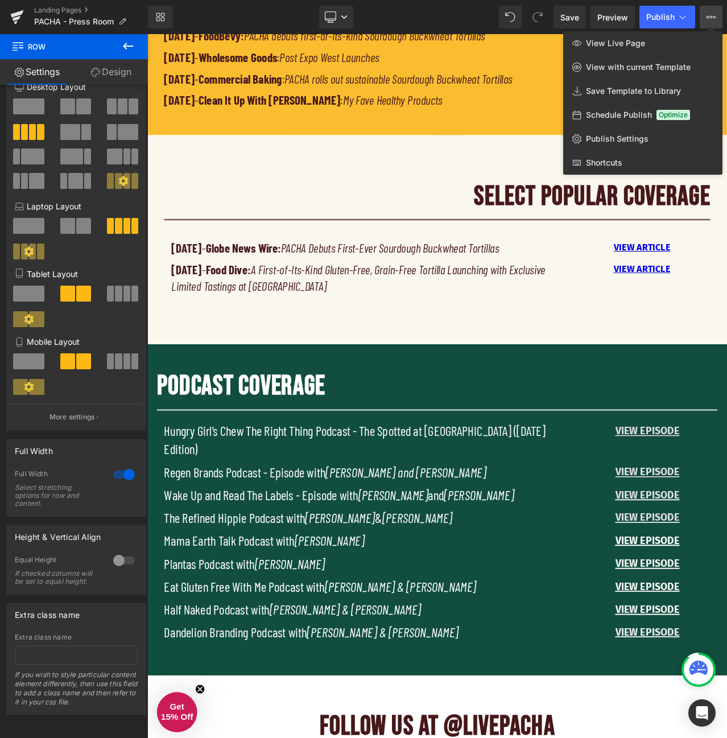
click at [715, 16] on icon at bounding box center [711, 17] width 9 height 9
